Goal: Check status: Check status

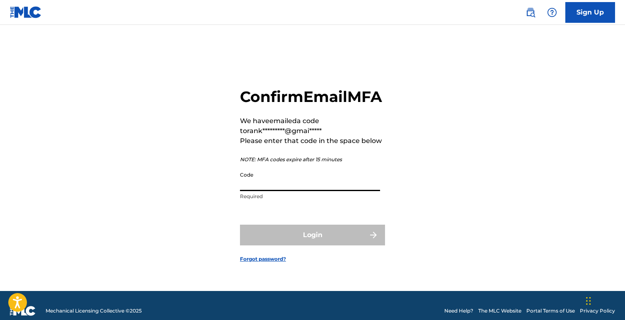
paste input "849850"
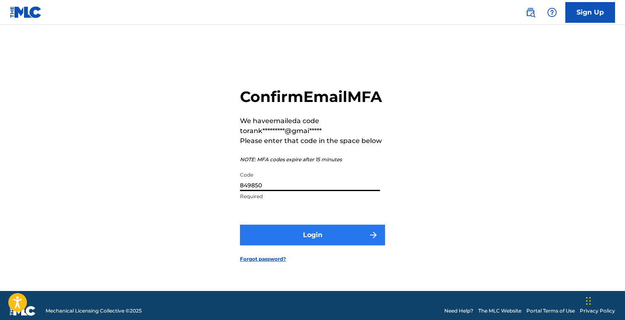
type input "849850"
click at [311, 245] on button "Login" at bounding box center [312, 235] width 145 height 21
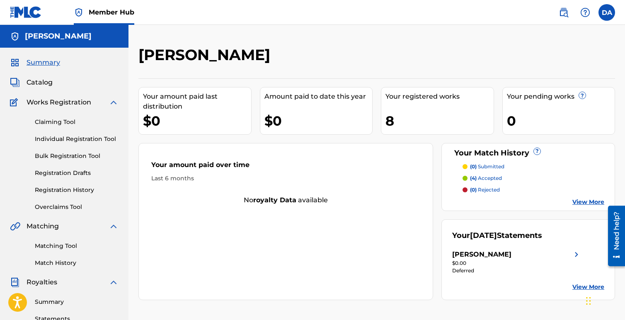
click at [554, 255] on div "[PERSON_NAME]" at bounding box center [516, 255] width 129 height 10
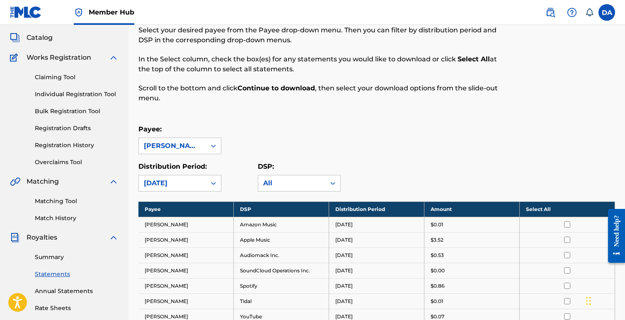
scroll to position [166, 0]
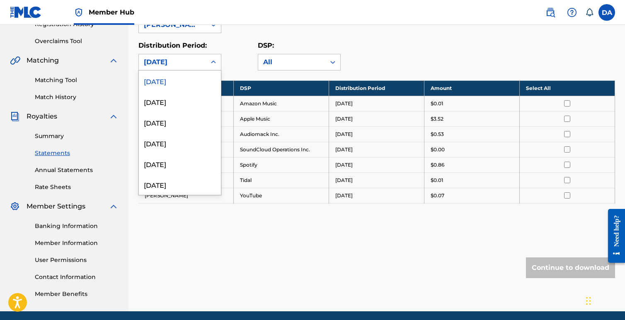
click at [211, 61] on icon at bounding box center [213, 62] width 8 height 8
click at [189, 103] on div "August 2025" at bounding box center [180, 101] width 82 height 21
click at [203, 60] on div "August 2025" at bounding box center [172, 62] width 67 height 16
click at [193, 122] on div "July 2025" at bounding box center [180, 122] width 82 height 21
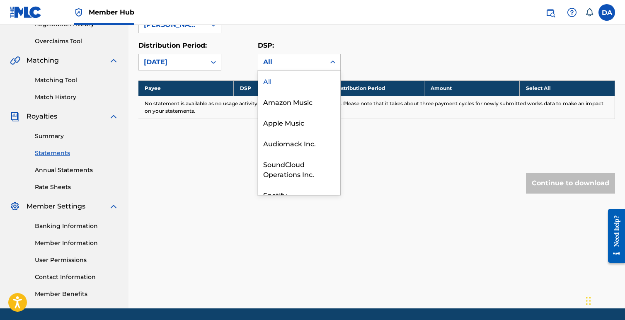
click at [317, 63] on div "All" at bounding box center [291, 62] width 57 height 10
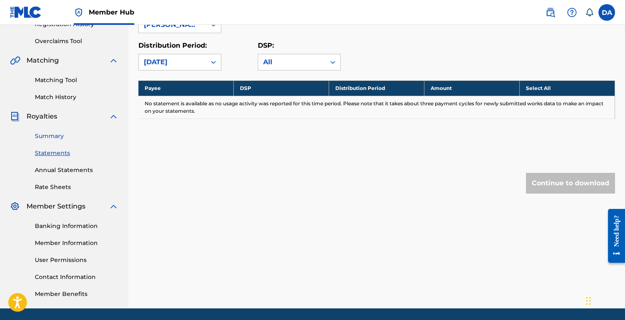
click at [50, 133] on link "Summary" at bounding box center [77, 136] width 84 height 9
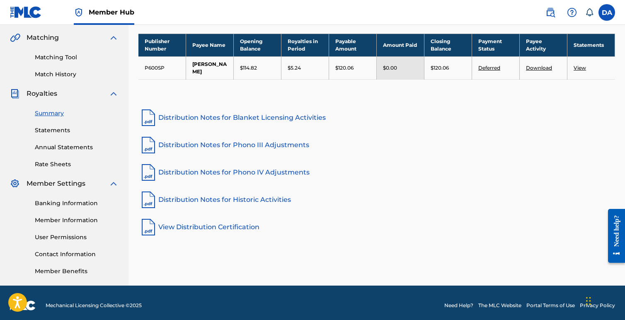
scroll to position [194, 0]
